Goal: Connect with others: Connect with others

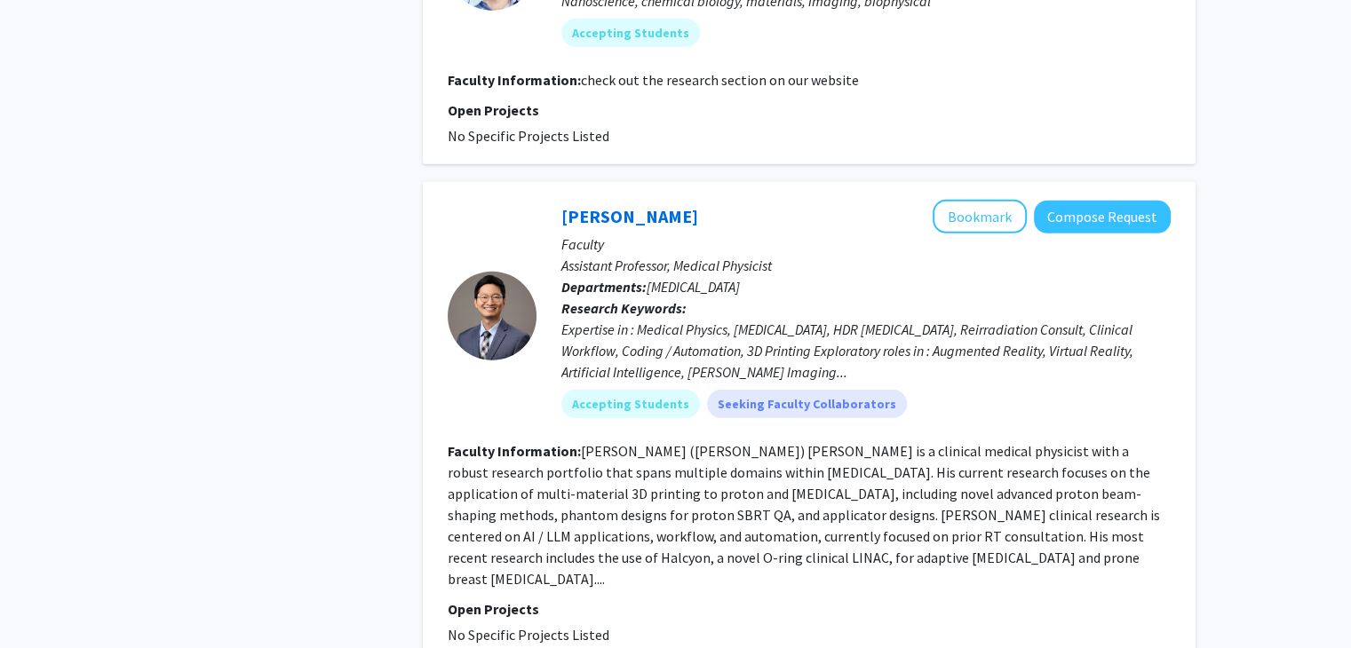
scroll to position [5221, 0]
click at [879, 440] on fg-read-more "[PERSON_NAME] ([PERSON_NAME]) [PERSON_NAME] is a clinical medical physicist wit…" at bounding box center [804, 513] width 712 height 146
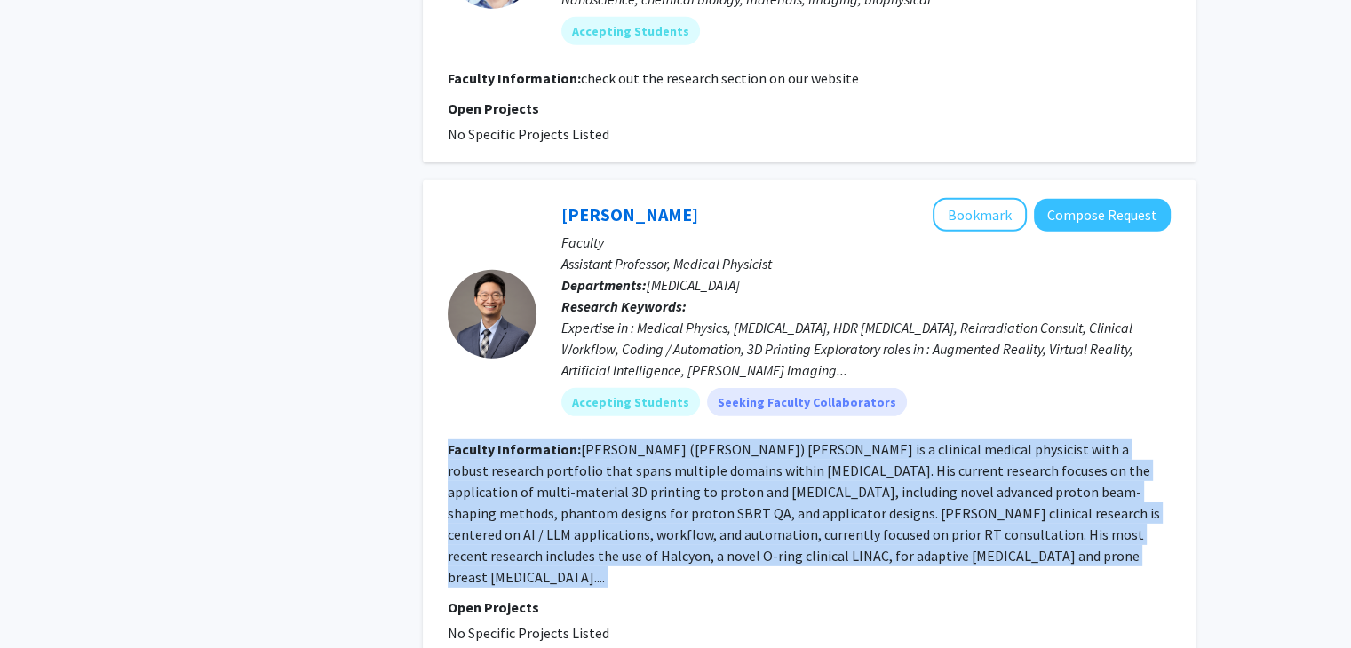
click at [879, 440] on fg-read-more "[PERSON_NAME] ([PERSON_NAME]) [PERSON_NAME] is a clinical medical physicist wit…" at bounding box center [804, 513] width 712 height 146
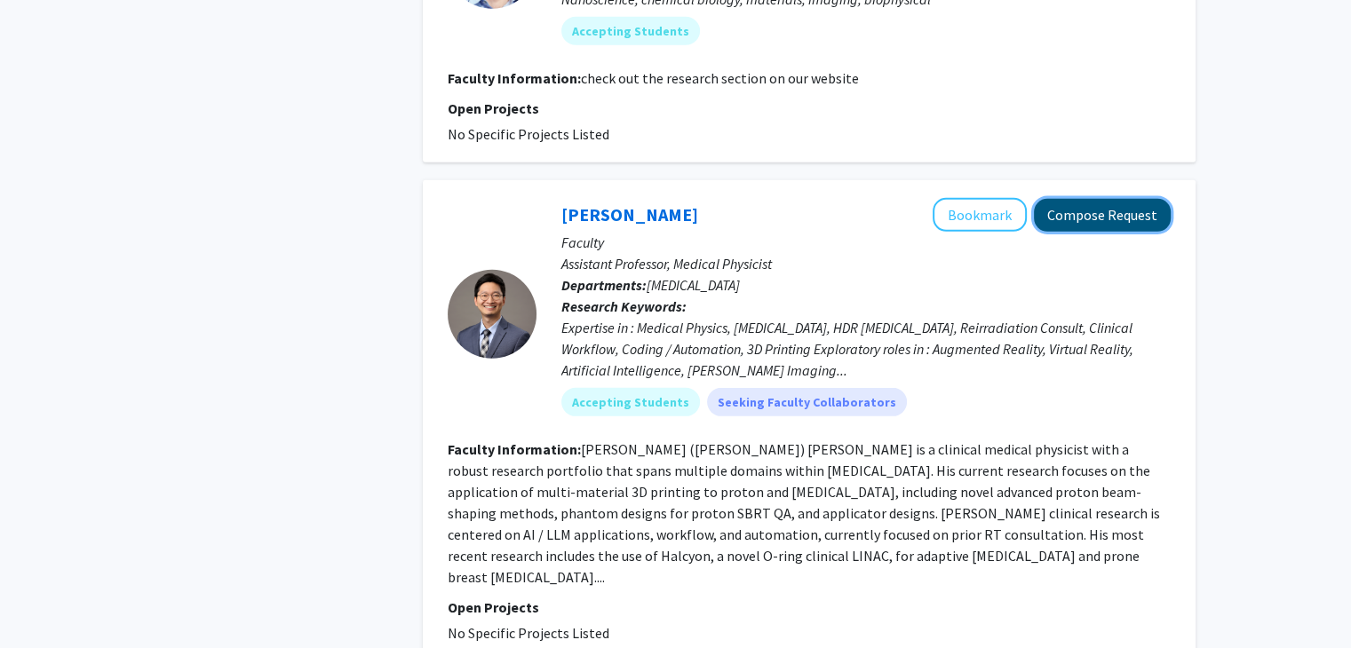
click at [1127, 199] on button "Compose Request" at bounding box center [1102, 215] width 137 height 33
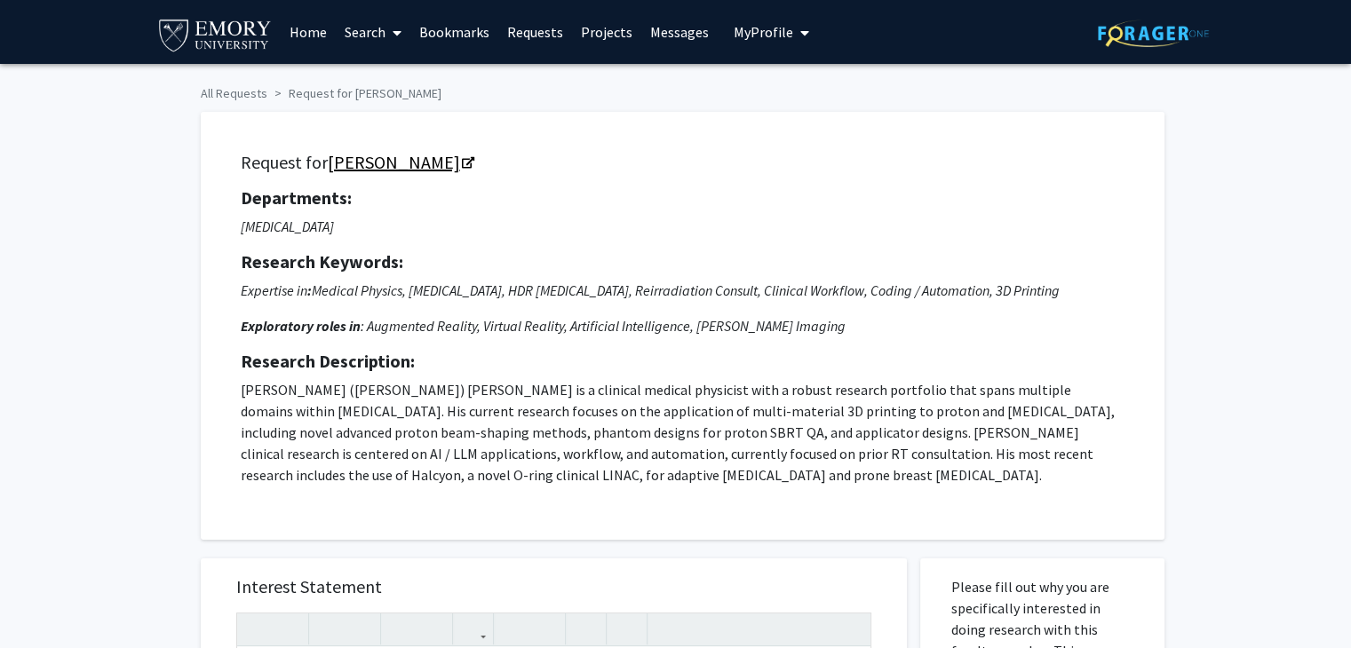
click at [364, 168] on link "[PERSON_NAME]" at bounding box center [400, 162] width 145 height 22
